Goal: Transaction & Acquisition: Purchase product/service

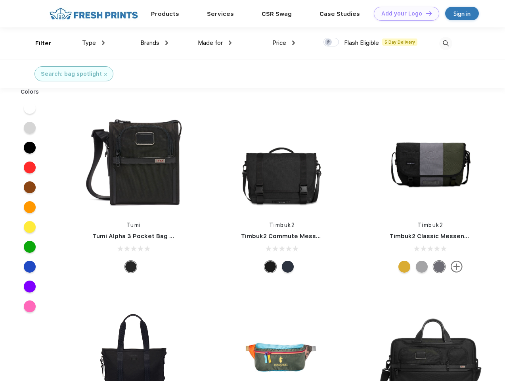
click at [404, 13] on link "Add your Logo Design Tool" at bounding box center [406, 14] width 65 height 14
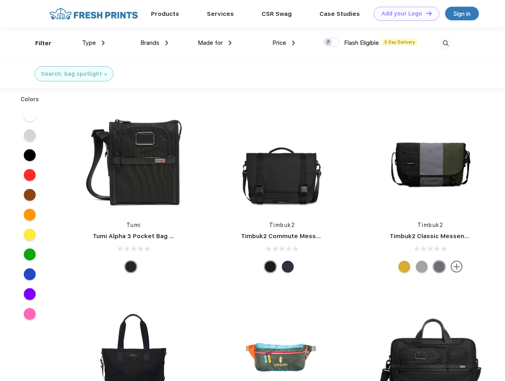
click at [0, 0] on div "Design Tool" at bounding box center [0, 0] width 0 height 0
click at [426, 13] on link "Add your Logo Design Tool" at bounding box center [406, 14] width 65 height 14
click at [38, 43] on div "Filter" at bounding box center [43, 43] width 16 height 9
click at [94, 43] on span "Type" at bounding box center [89, 42] width 14 height 7
click at [154, 43] on span "Brands" at bounding box center [149, 42] width 19 height 7
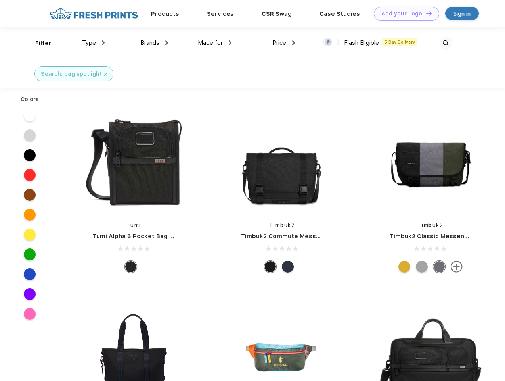
click at [215, 43] on span "Made for" at bounding box center [210, 42] width 25 height 7
click at [284, 43] on span "Price" at bounding box center [280, 42] width 14 height 7
click at [332, 42] on div at bounding box center [331, 42] width 15 height 9
click at [329, 42] on input "checkbox" at bounding box center [326, 39] width 5 height 5
click at [446, 43] on img at bounding box center [446, 43] width 13 height 13
